Goal: Transaction & Acquisition: Purchase product/service

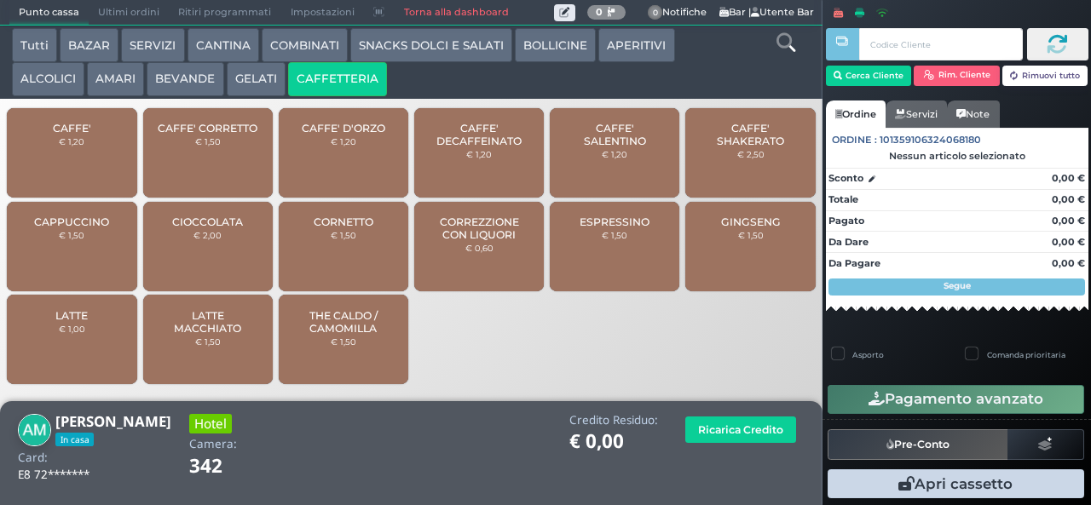
click at [731, 228] on span "GINGSENG" at bounding box center [751, 222] width 60 height 13
click at [726, 268] on div "GINGSENG € 1,50" at bounding box center [750, 247] width 130 height 90
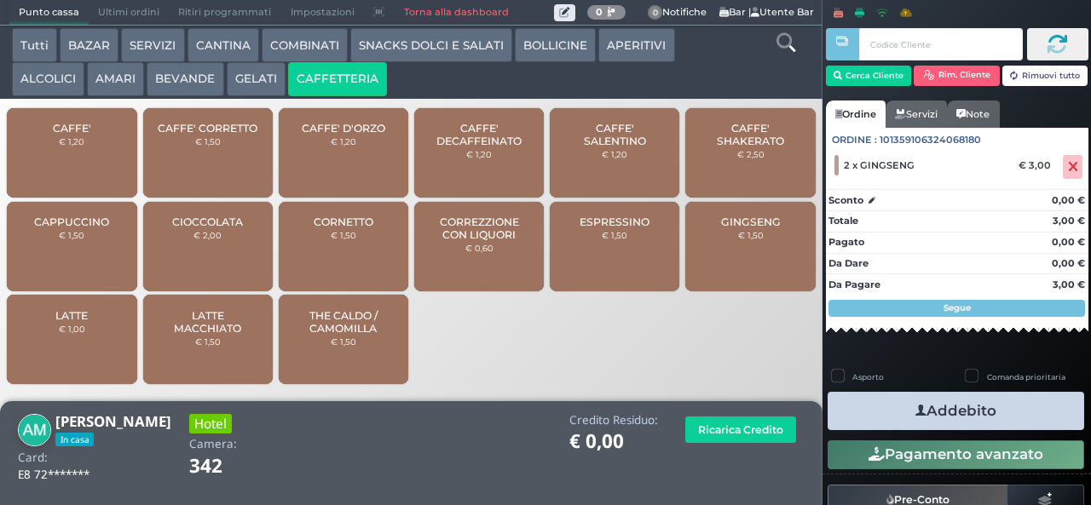
click at [915, 409] on icon "button" at bounding box center [920, 411] width 11 height 18
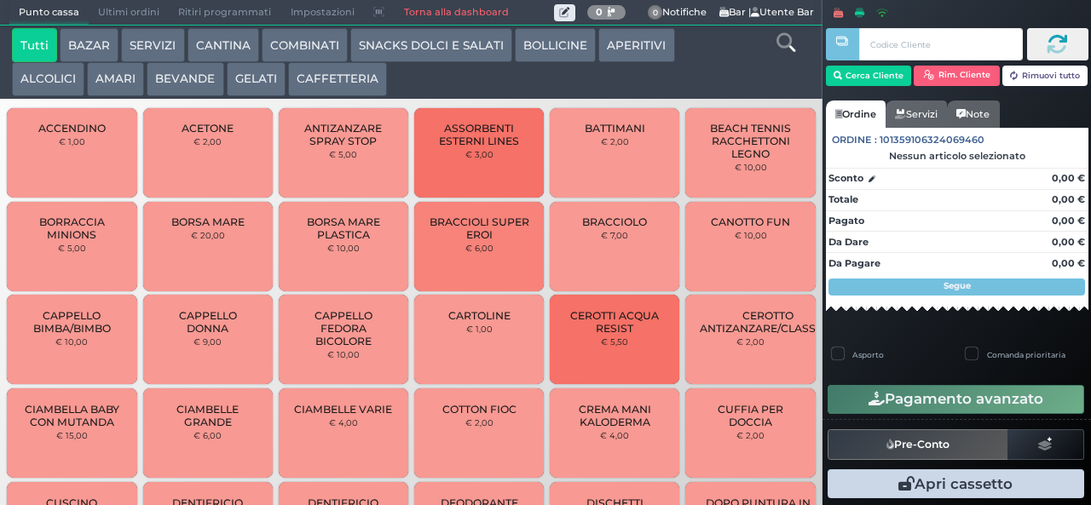
click at [170, 95] on button "BEVANDE" at bounding box center [185, 79] width 77 height 34
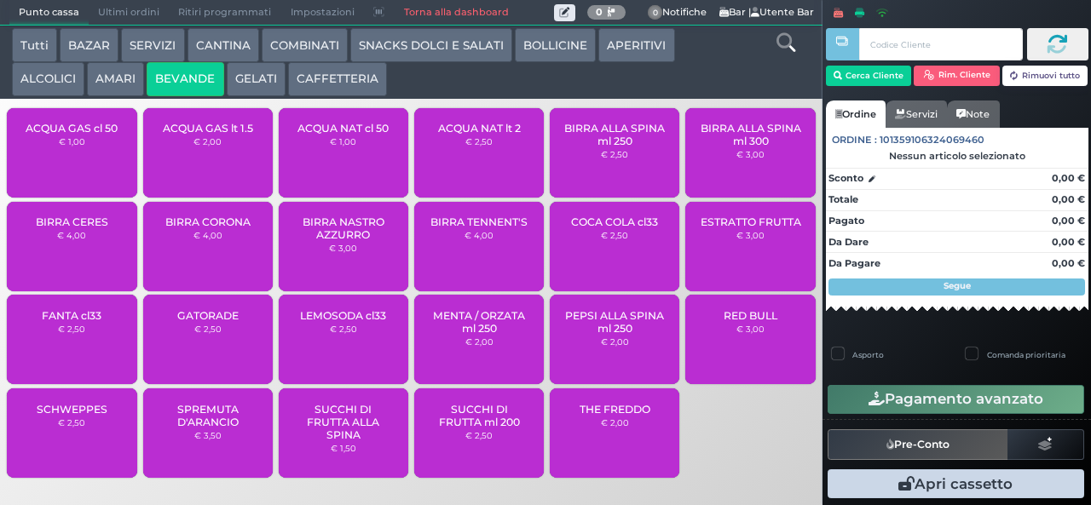
click at [73, 168] on div "ACQUA GAS cl 50 € 1,00" at bounding box center [72, 153] width 130 height 90
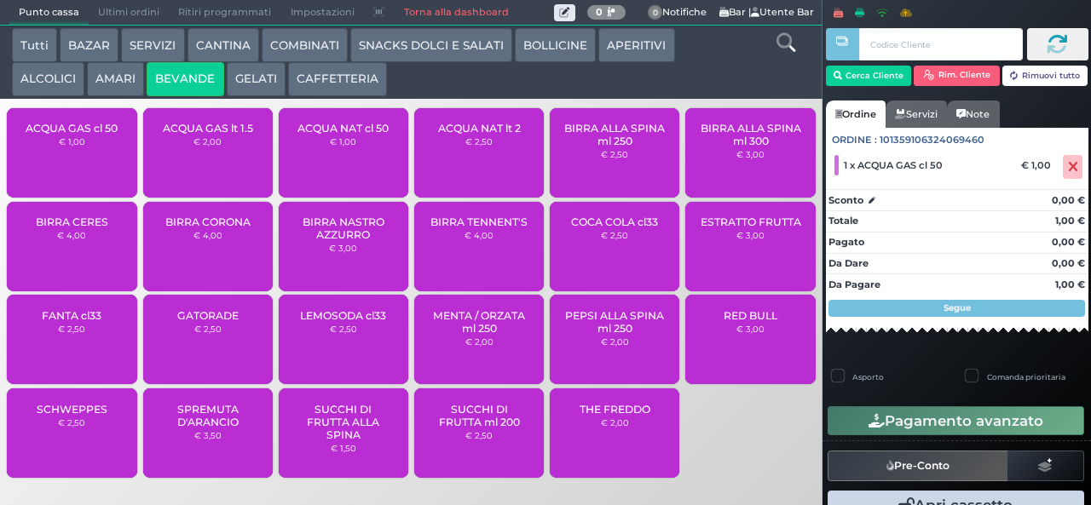
click at [480, 176] on div "ACQUA NAT lt 2 € 2,50" at bounding box center [479, 153] width 130 height 90
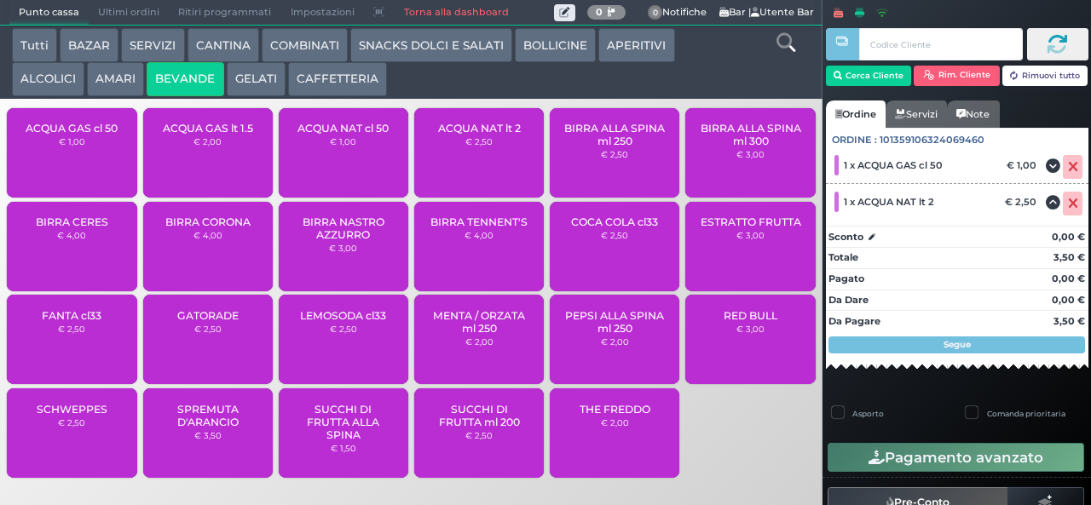
click at [358, 135] on span "ACQUA NAT cl 50" at bounding box center [342, 128] width 91 height 13
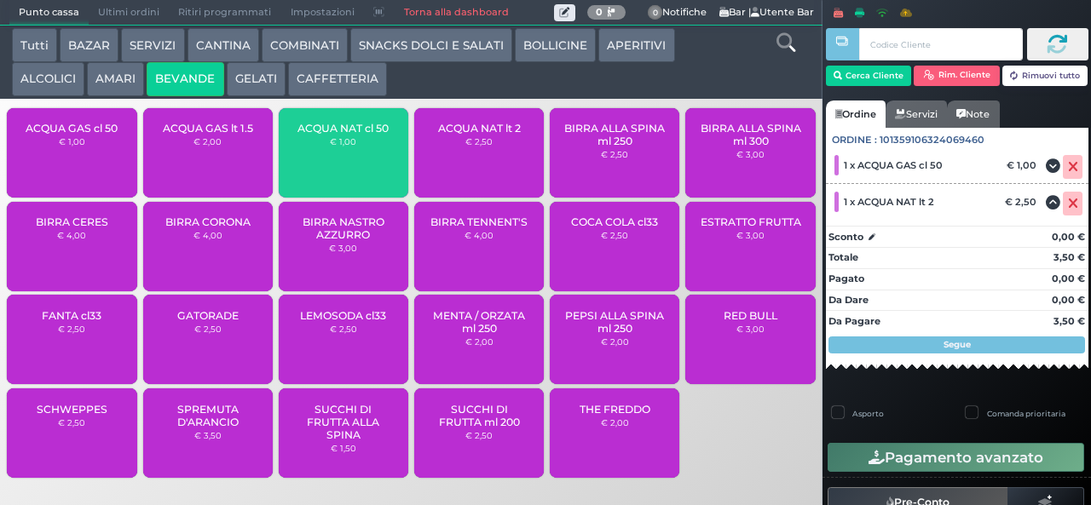
click at [353, 135] on span "ACQUA NAT cl 50" at bounding box center [342, 128] width 91 height 13
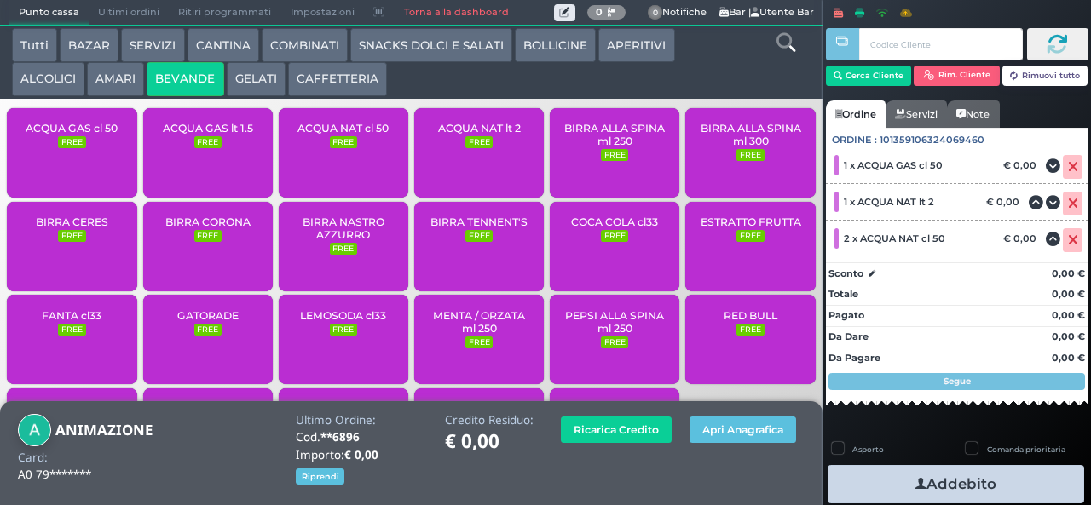
click at [915, 482] on icon "button" at bounding box center [920, 485] width 11 height 18
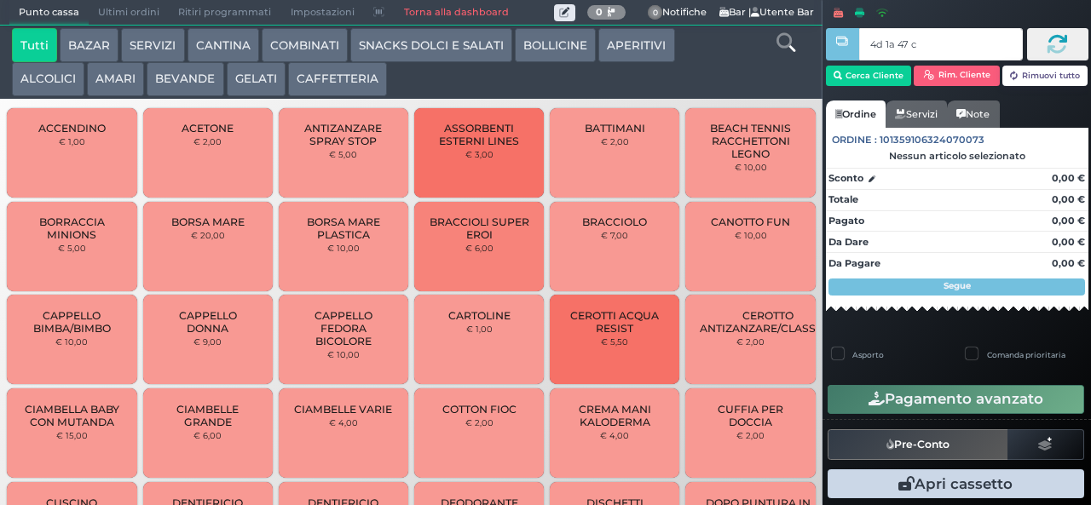
type input "4d 1a 47 c3"
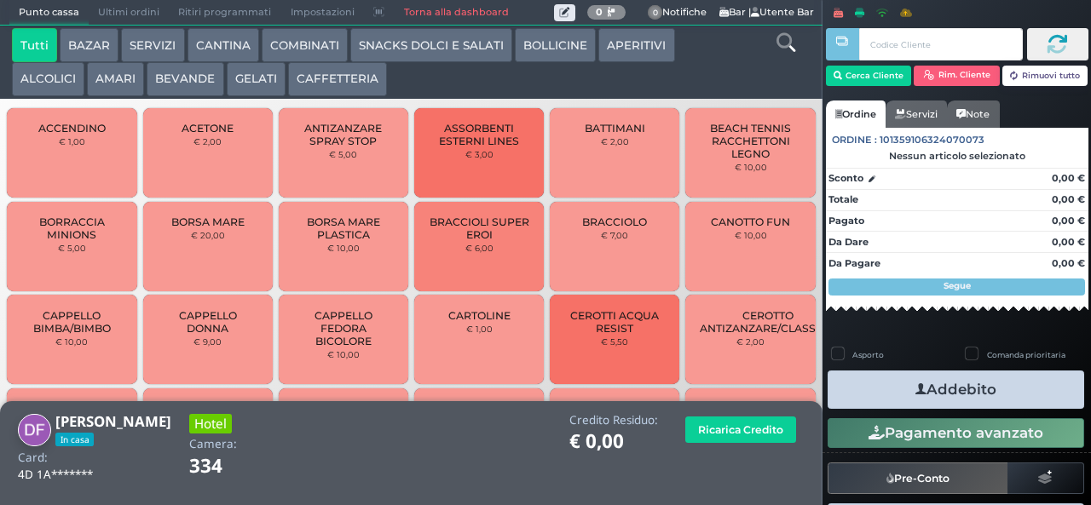
click at [311, 92] on button "CAFFETTERIA" at bounding box center [337, 79] width 99 height 34
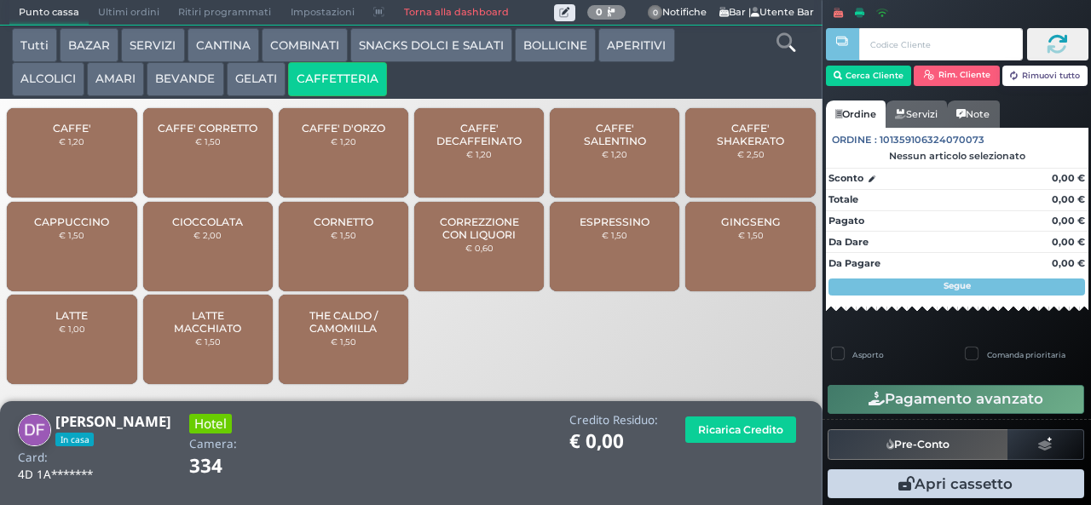
click at [597, 147] on span "CAFFE' SALENTINO" at bounding box center [614, 135] width 101 height 26
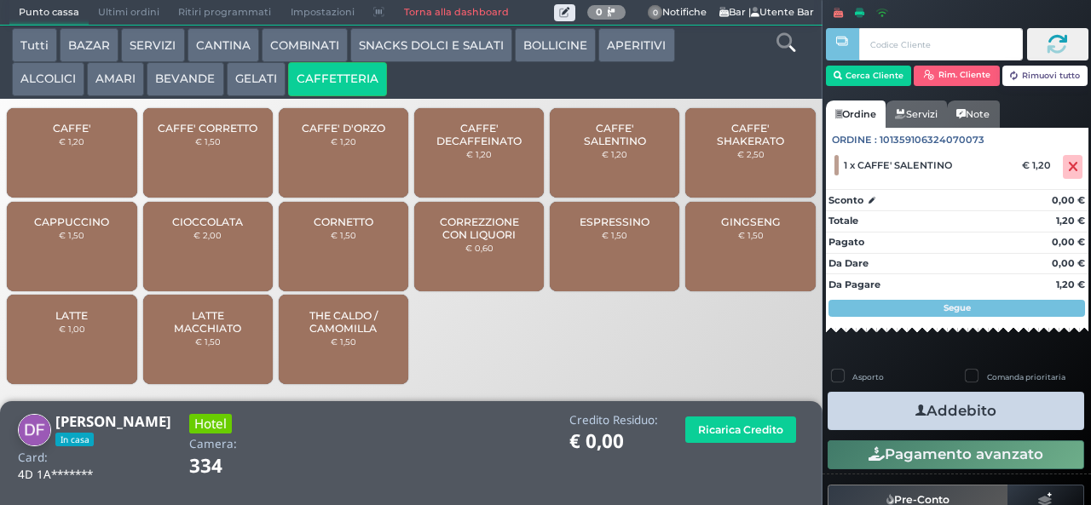
click at [890, 409] on button "Addebito" at bounding box center [956, 411] width 257 height 38
